Goal: Transaction & Acquisition: Download file/media

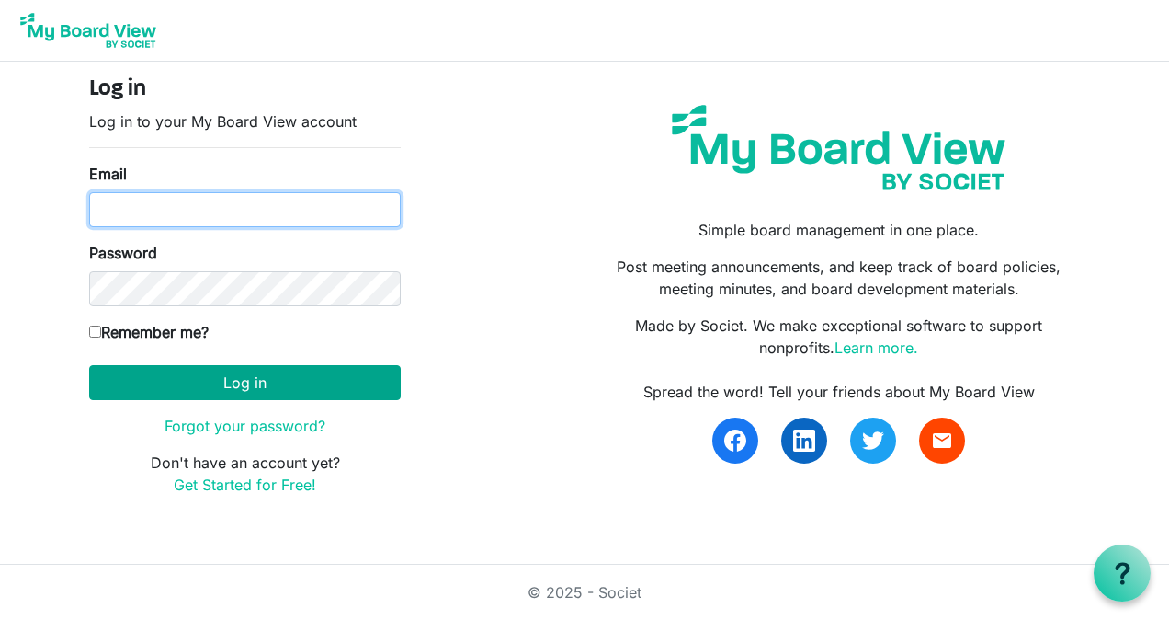
type input "[EMAIL_ADDRESS][DOMAIN_NAME]"
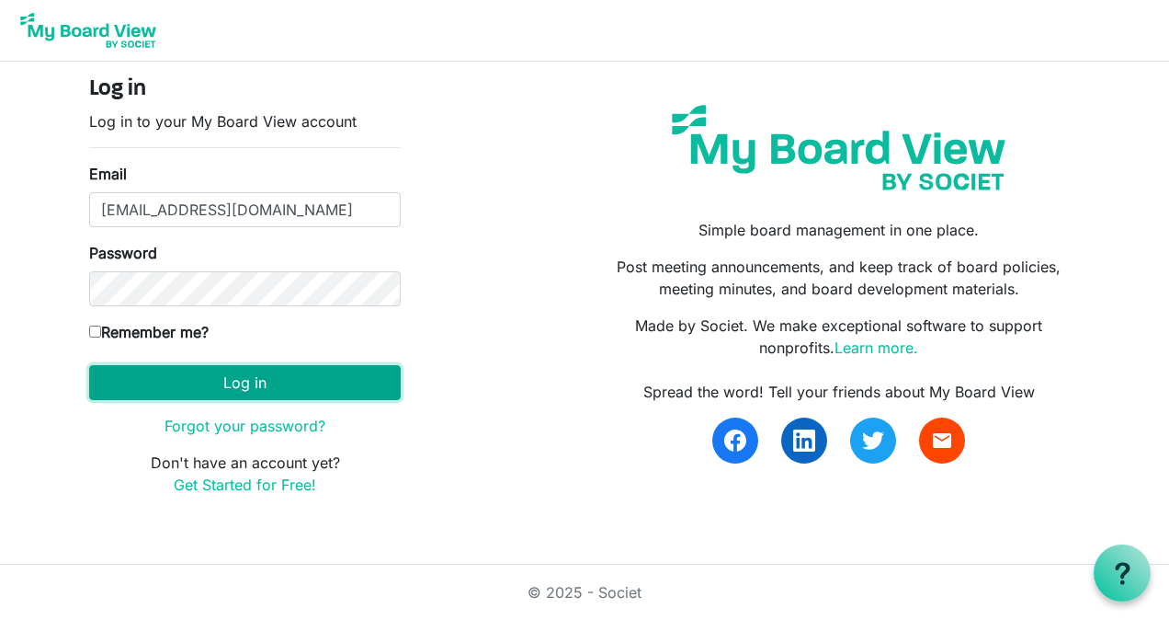
click at [191, 388] on button "Log in" at bounding box center [245, 382] width 312 height 35
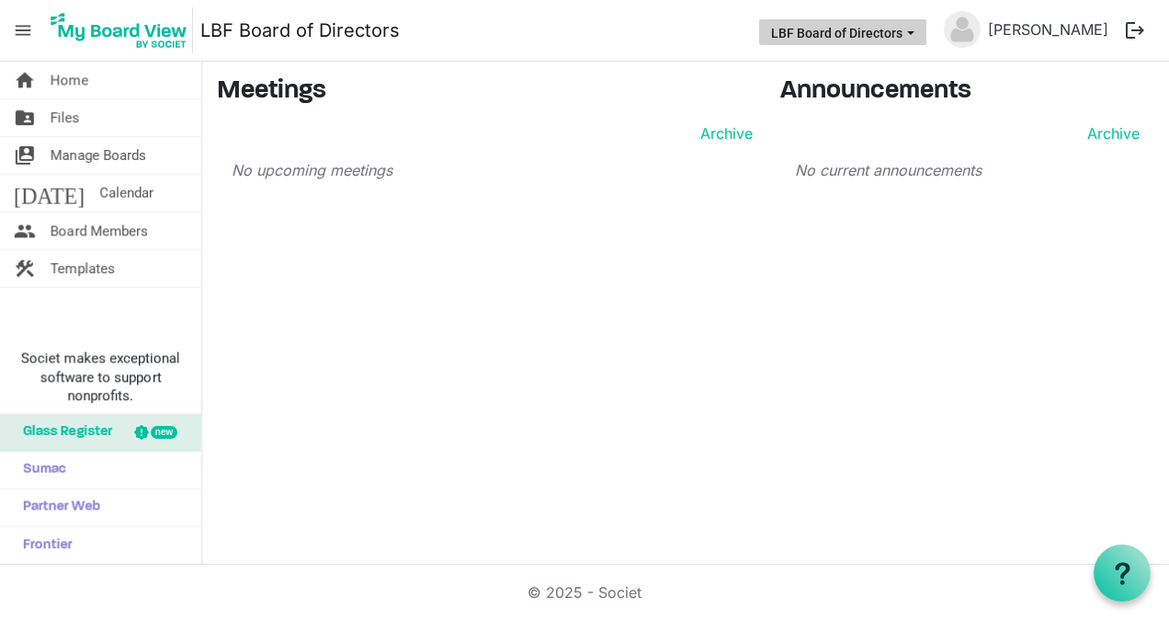
click at [919, 30] on span "LBF Board of Directors dropdownbutton" at bounding box center [911, 32] width 17 height 7
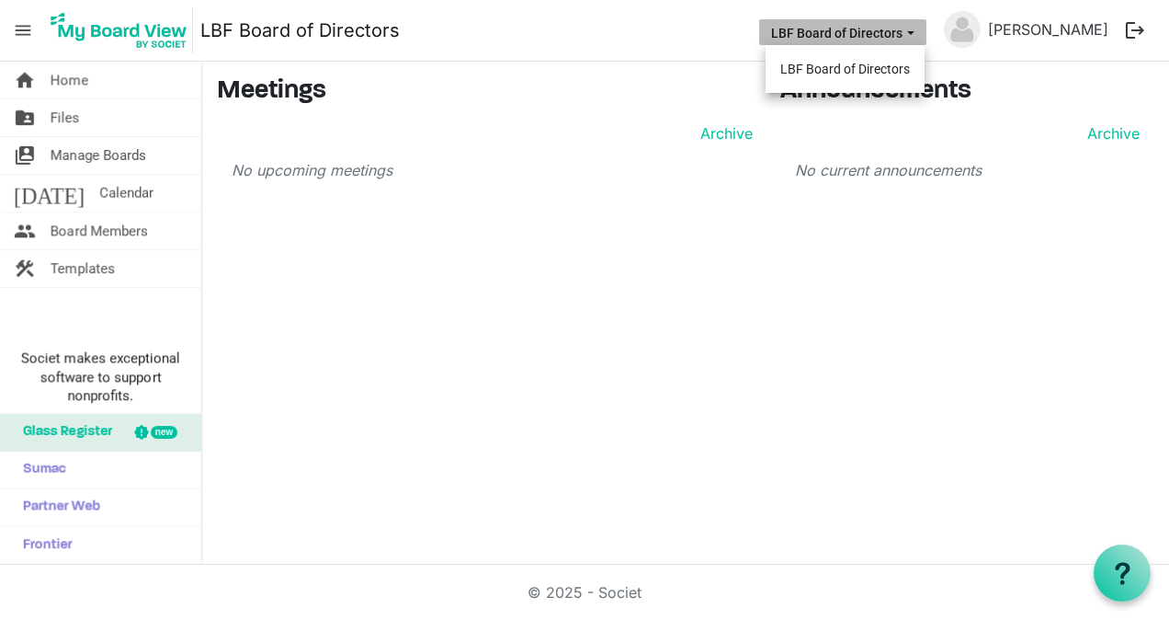
click at [966, 233] on div "home Home folder_shared Files switch_account Manage Boards [DATE] Calendar peop…" at bounding box center [584, 313] width 1169 height 503
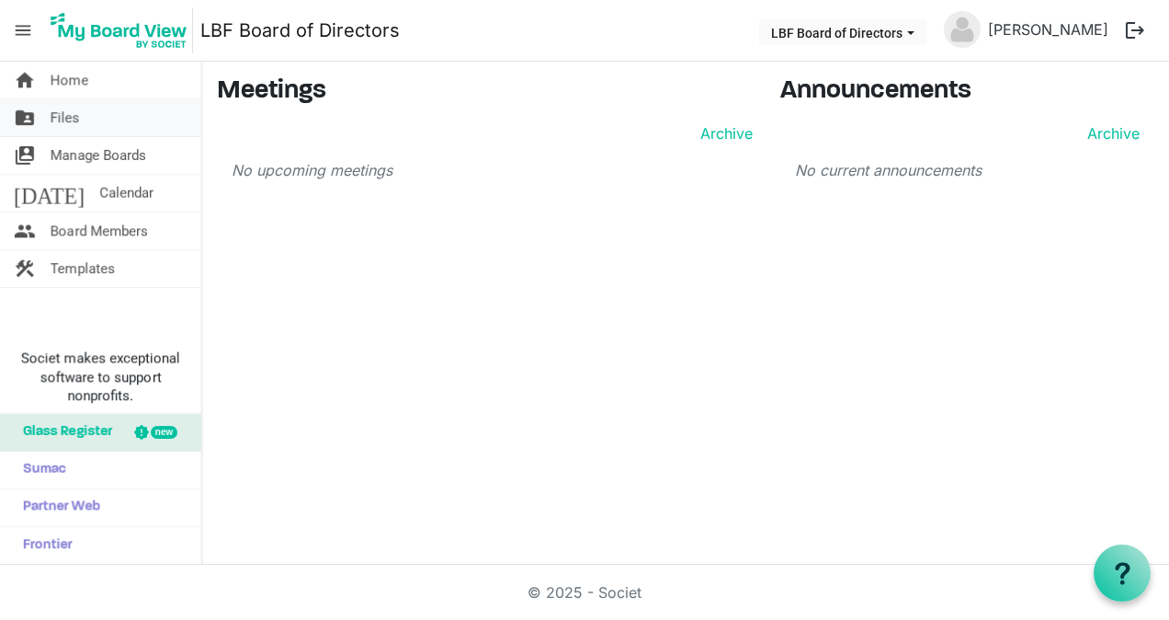
click at [78, 113] on span "Files" at bounding box center [65, 117] width 29 height 37
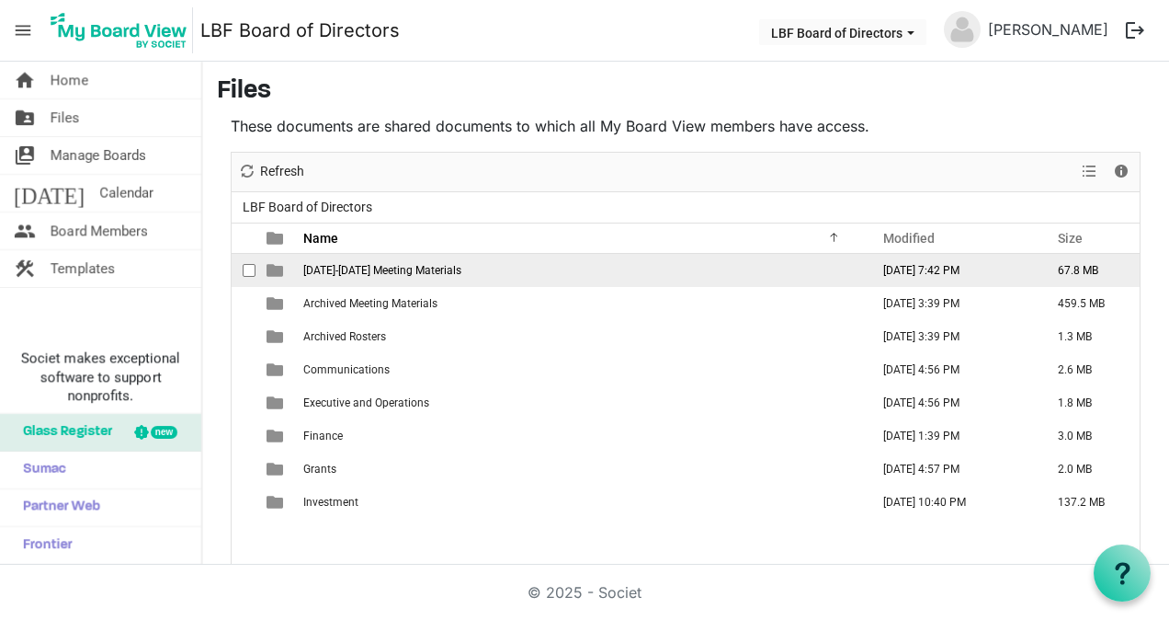
click at [346, 268] on span "2025-2026 Meeting Materials" at bounding box center [382, 270] width 158 height 13
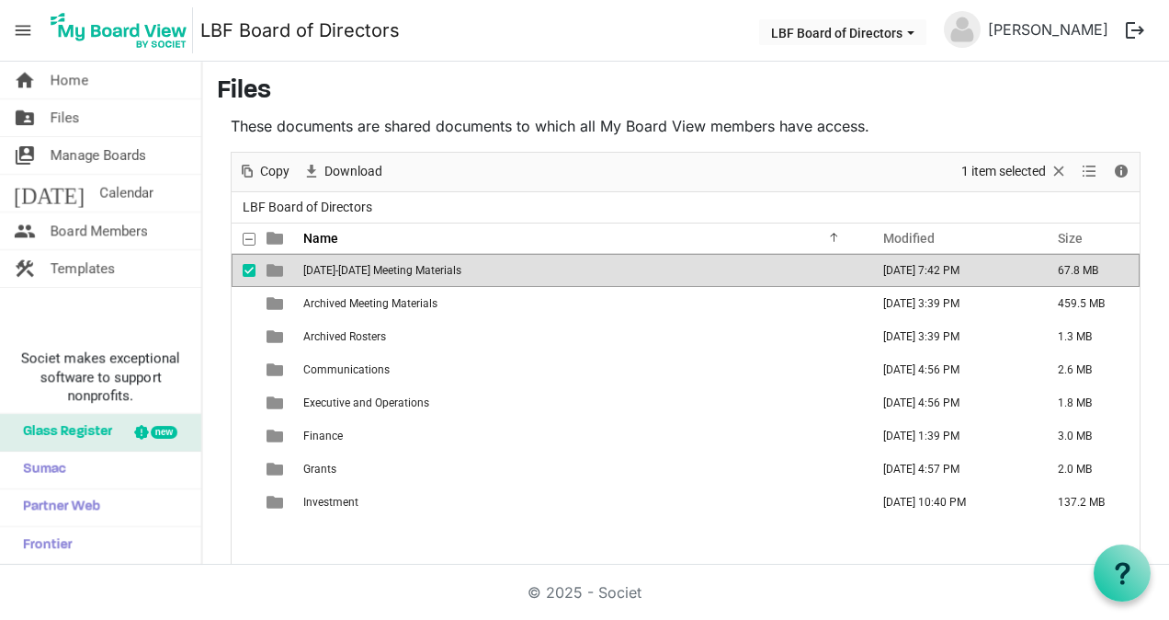
click at [346, 268] on span "2025-2026 Meeting Materials" at bounding box center [382, 270] width 158 height 13
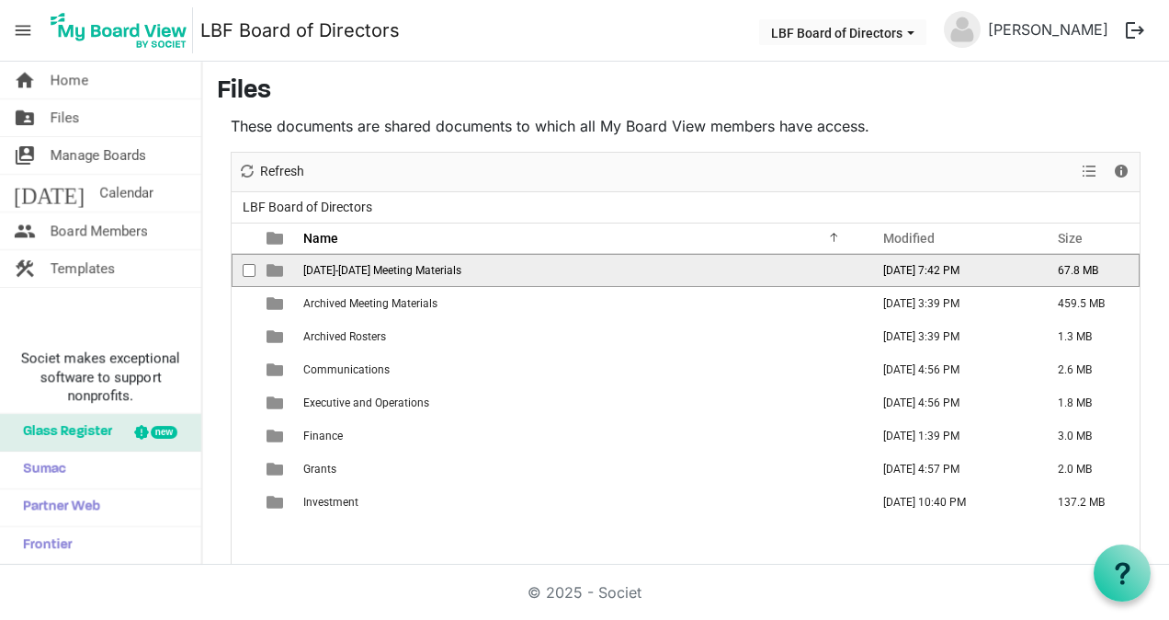
click at [346, 268] on span "2025-2026 Meeting Materials" at bounding box center [382, 270] width 158 height 13
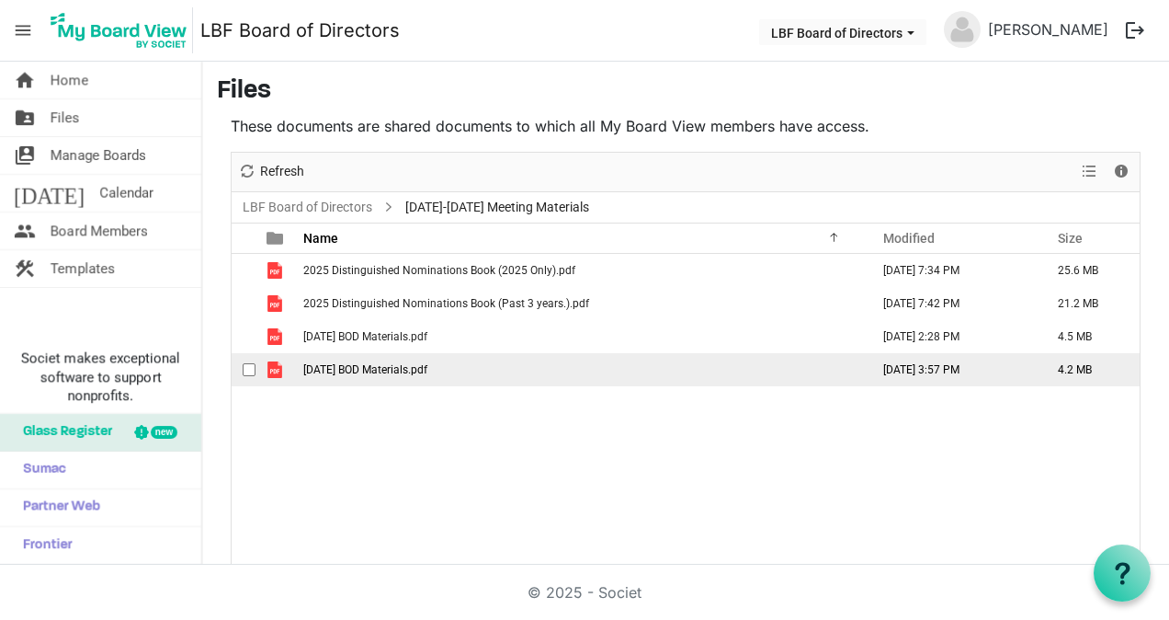
click at [323, 371] on span "October 2025 BOD Materials.pdf" at bounding box center [365, 369] width 124 height 13
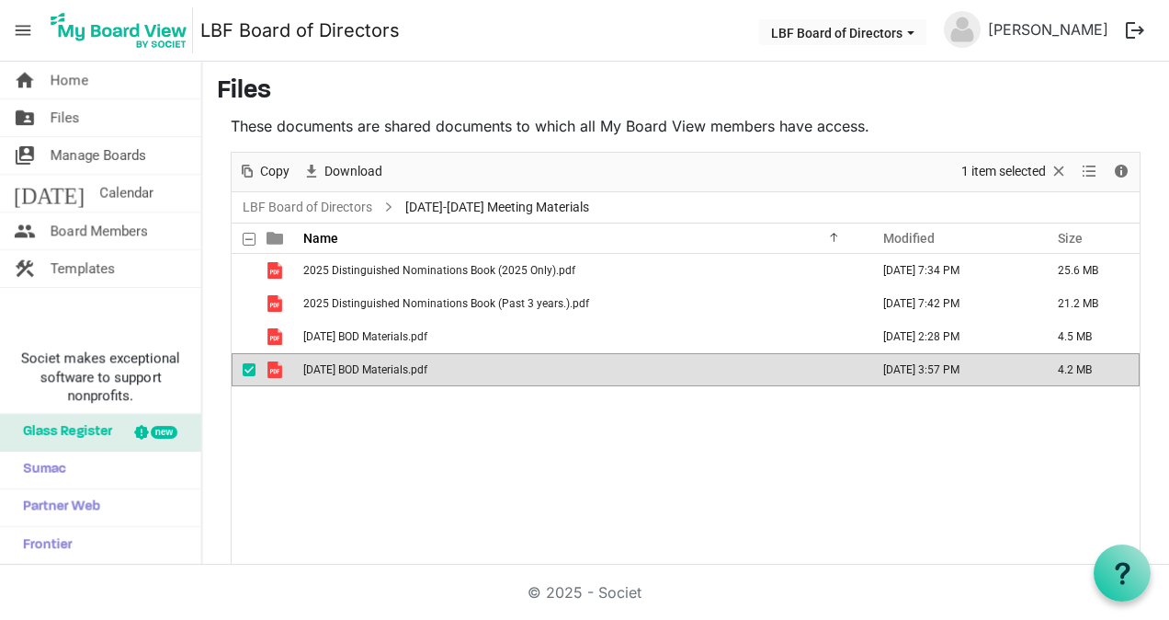
click at [323, 371] on span "October 2025 BOD Materials.pdf" at bounding box center [365, 369] width 124 height 13
